Goal: Contribute content: Add original content to the website for others to see

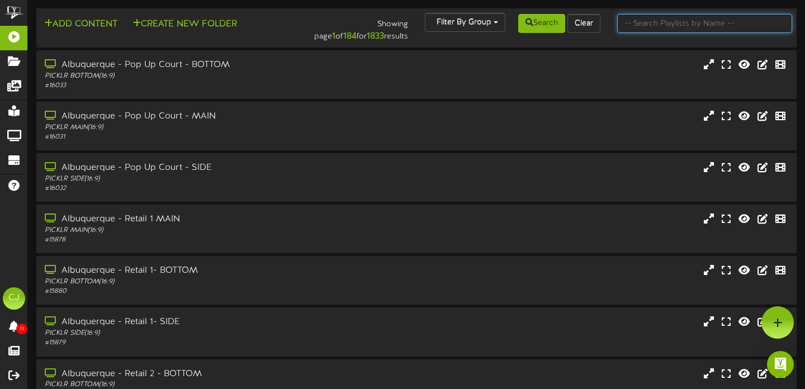
click at [672, 27] on input "text" at bounding box center [706, 23] width 176 height 19
type input "kaysville"
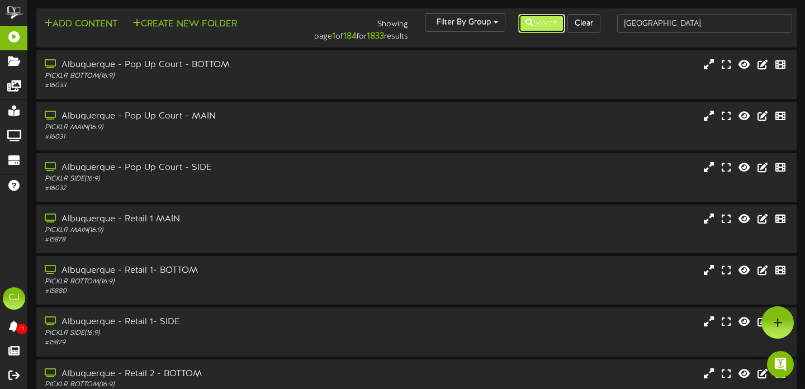
click at [531, 27] on button "Search" at bounding box center [542, 23] width 47 height 19
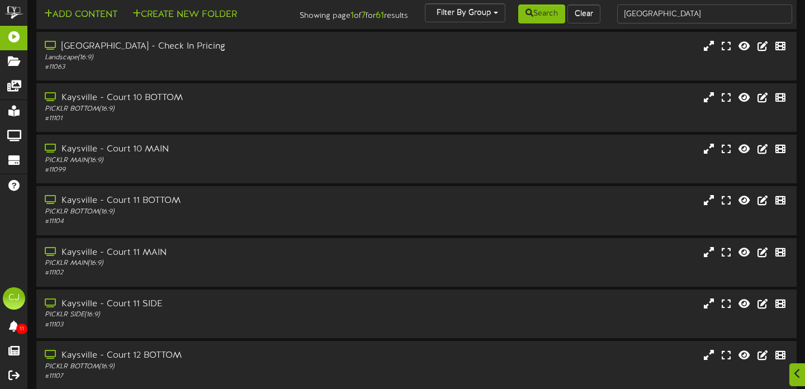
scroll to position [219, 0]
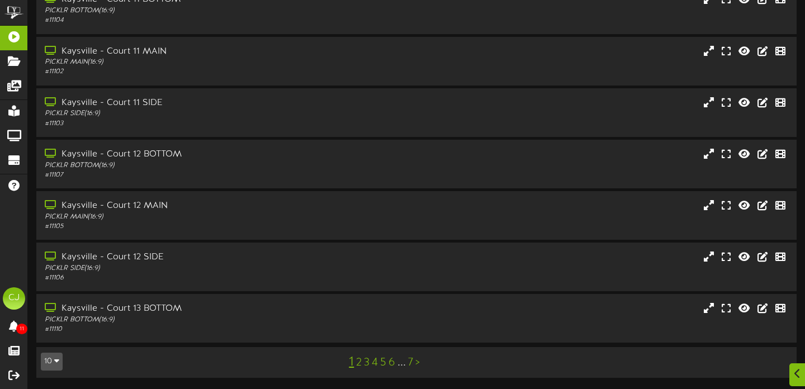
click at [411, 366] on link "7" at bounding box center [410, 363] width 5 height 12
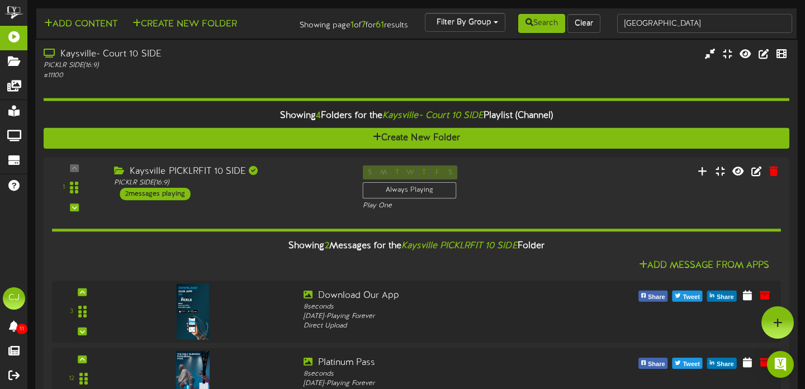
click at [256, 70] on div "PICKLR SIDE ( 16:9 )" at bounding box center [194, 66] width 301 height 10
click at [204, 59] on div "Kaysville- Court 10 SIDE" at bounding box center [194, 54] width 301 height 13
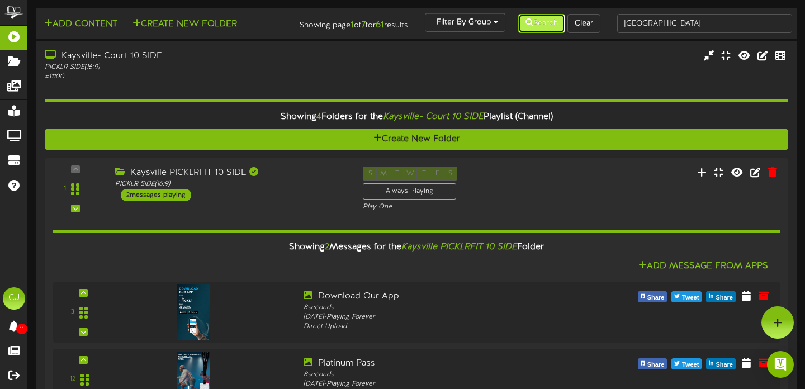
click at [533, 27] on button "Search" at bounding box center [542, 23] width 47 height 19
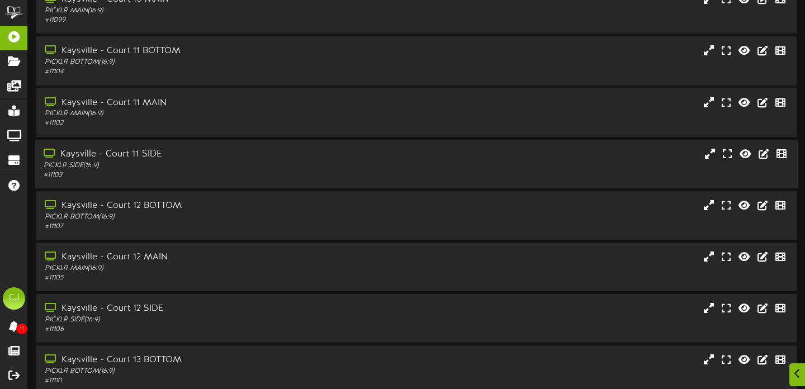
scroll to position [219, 0]
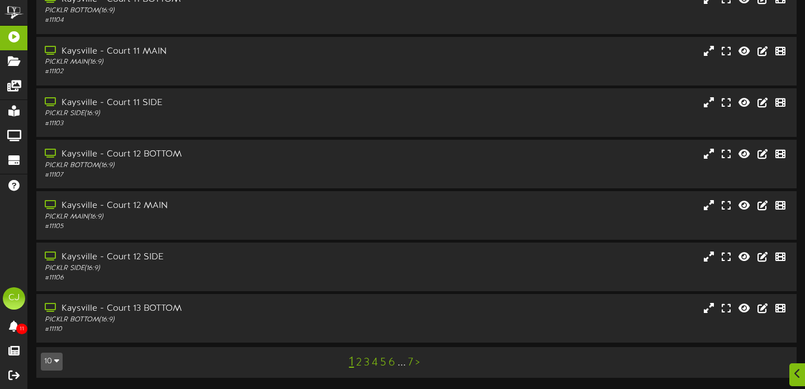
click at [385, 364] on link "5" at bounding box center [383, 363] width 6 height 12
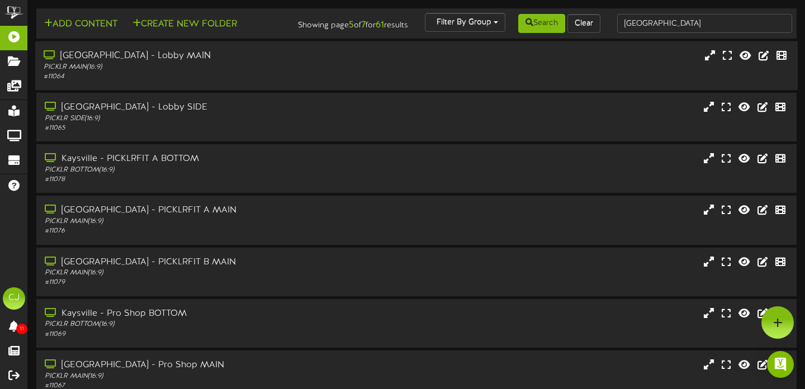
click at [260, 72] on div "PICKLR MAIN ( 16:9 )" at bounding box center [194, 68] width 301 height 10
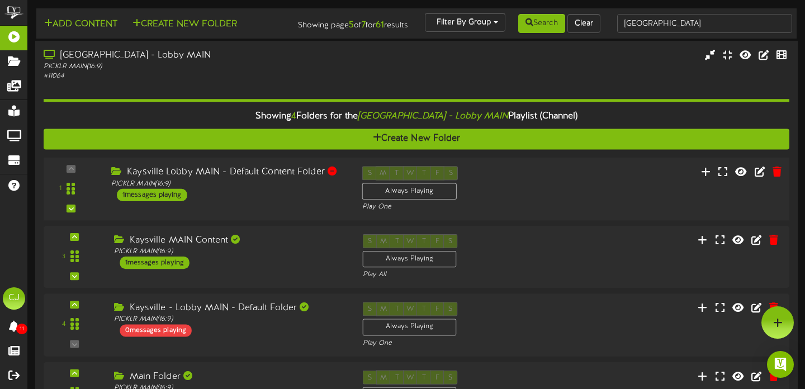
click at [268, 201] on div "Kaysville Lobby MAIN - Default Content Folder PICKLR MAIN ( 16:9 ) 1 messages p…" at bounding box center [228, 183] width 251 height 35
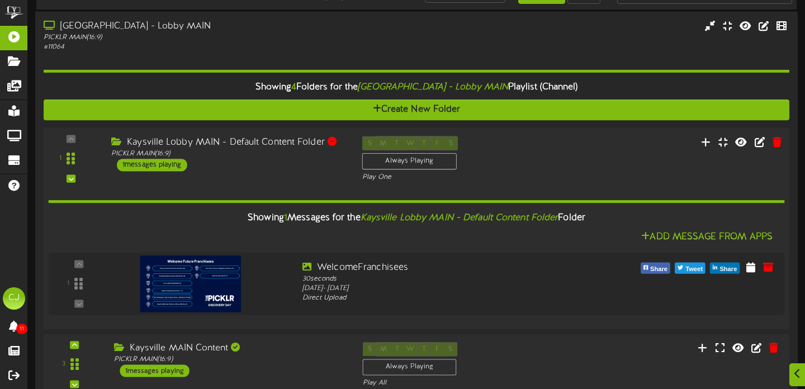
scroll to position [43, 0]
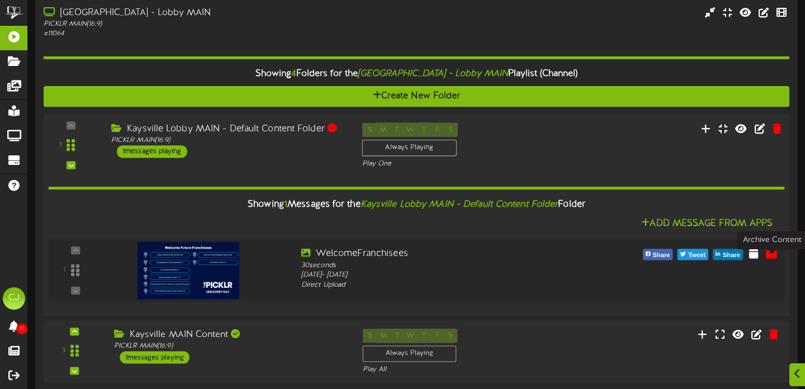
click at [770, 259] on icon at bounding box center [772, 253] width 12 height 12
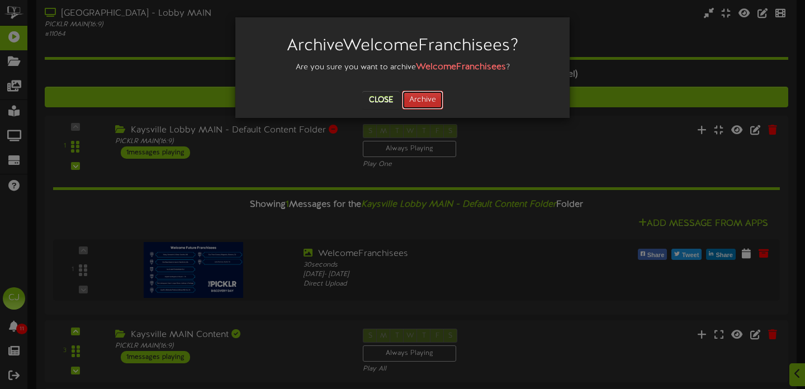
click at [431, 101] on button "Archive" at bounding box center [422, 100] width 41 height 19
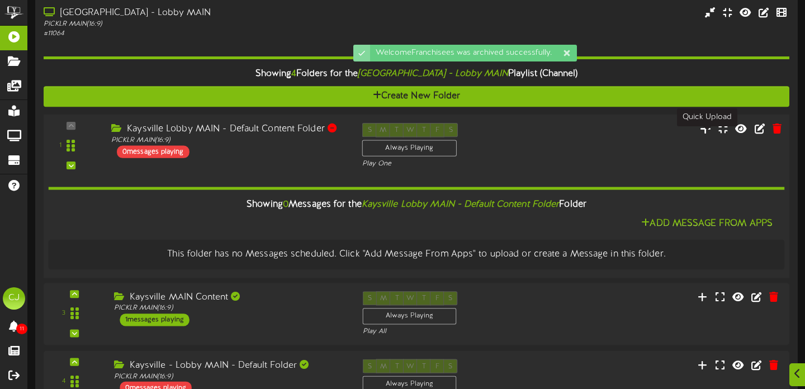
click at [704, 134] on icon at bounding box center [706, 128] width 12 height 12
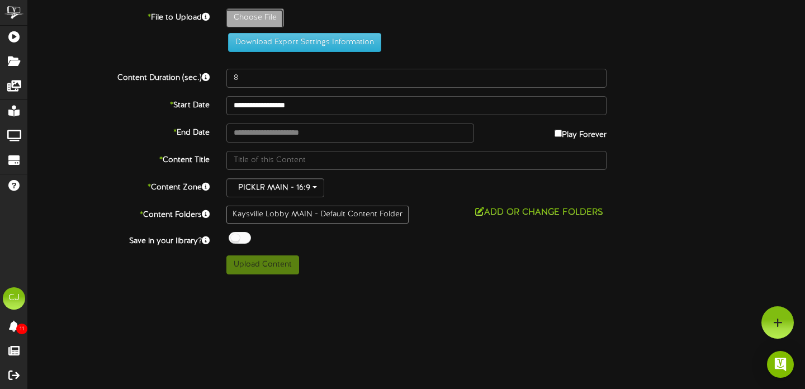
type input "**********"
type input "WelcomeFranchisees1"
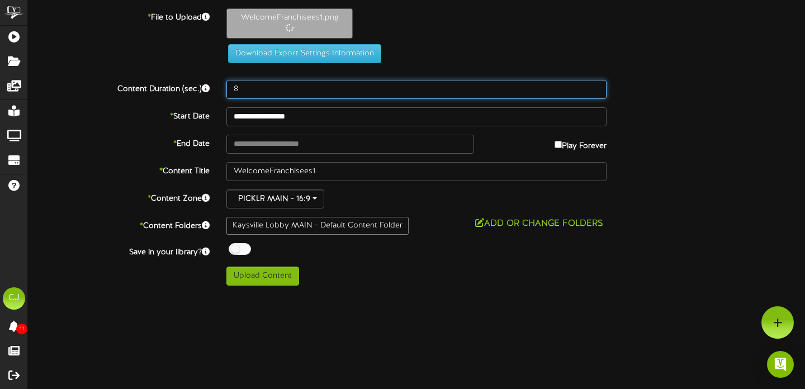
click at [253, 89] on input "8" at bounding box center [417, 89] width 380 height 19
type input "30"
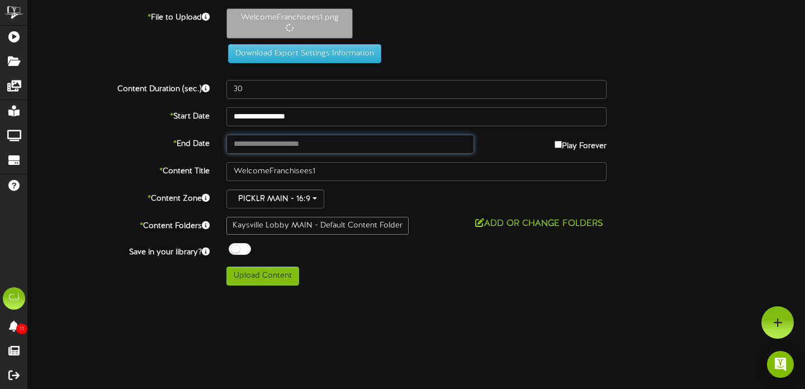
click at [283, 147] on input "text" at bounding box center [351, 144] width 248 height 19
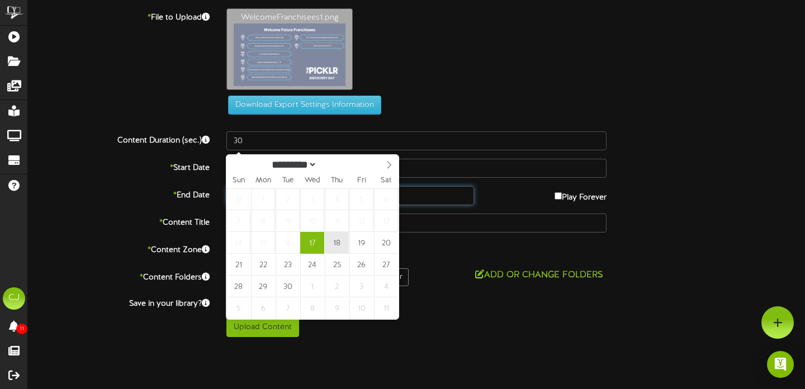
type input "**********"
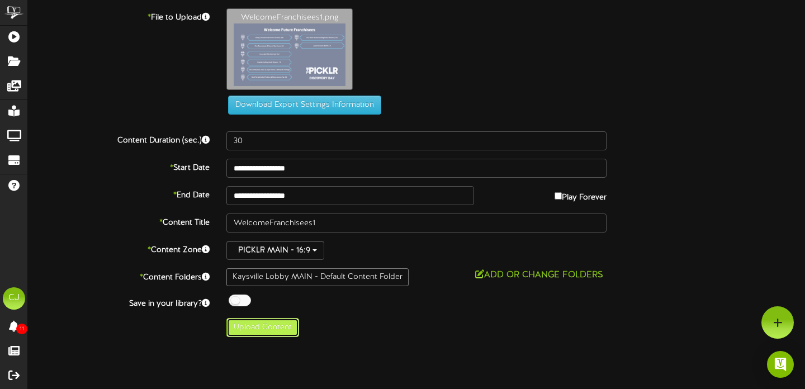
click at [268, 325] on button "Upload Content" at bounding box center [263, 327] width 73 height 19
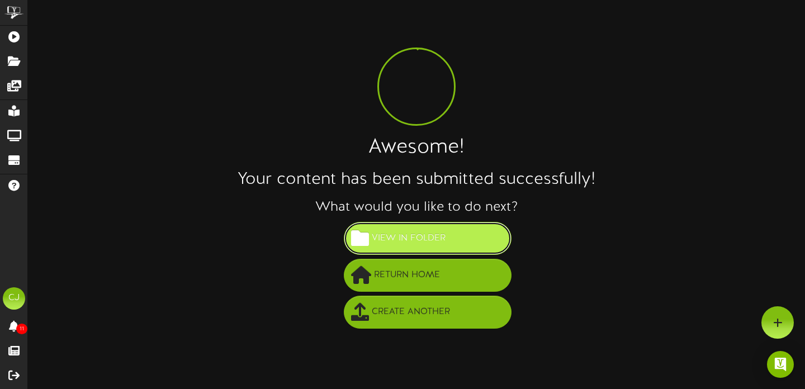
click at [413, 237] on span "View in Folder" at bounding box center [408, 238] width 79 height 18
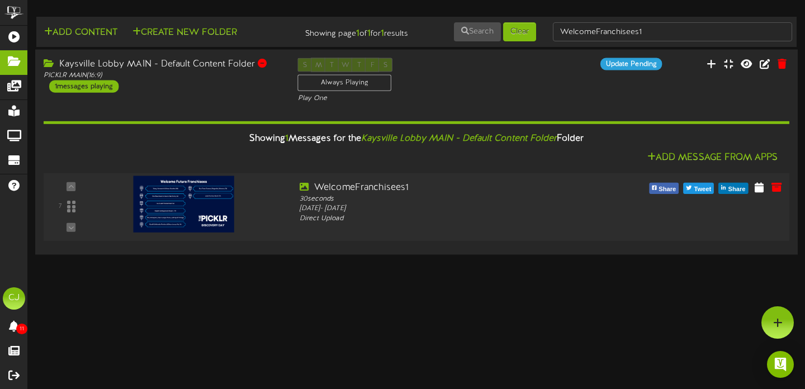
click at [182, 219] on img at bounding box center [183, 204] width 101 height 56
